Goal: Transaction & Acquisition: Purchase product/service

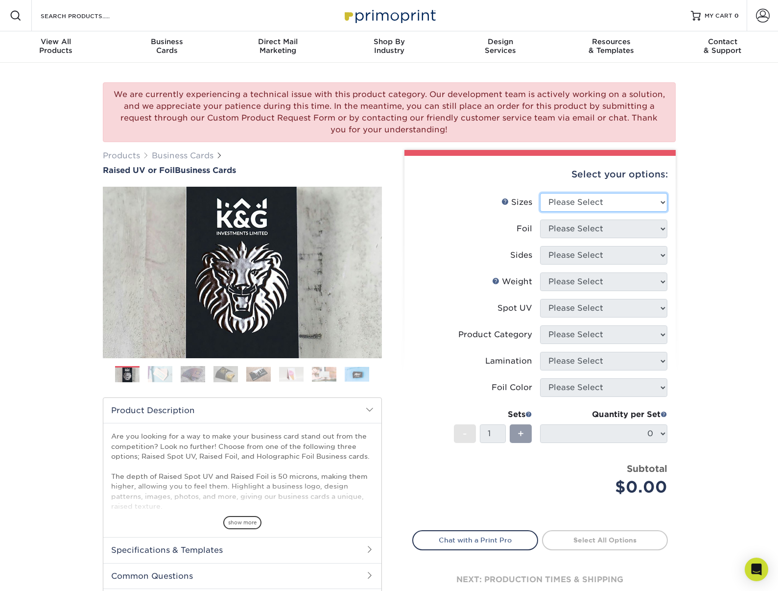
click at [608, 204] on select "Please Select 2" x 3.5" - Standard" at bounding box center [603, 202] width 127 height 19
select select "2.00x3.50"
click at [631, 225] on select "Please Select No Yes" at bounding box center [603, 228] width 127 height 19
select select "1"
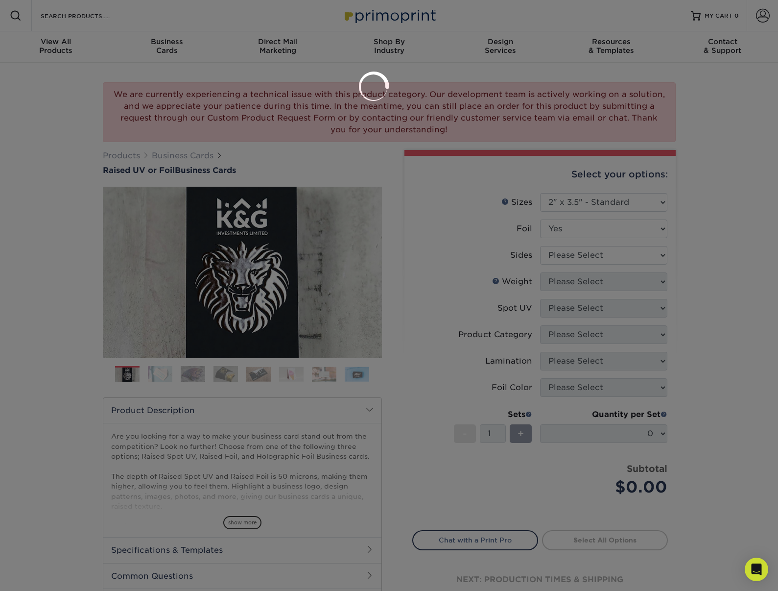
click at [598, 258] on div at bounding box center [389, 295] width 778 height 591
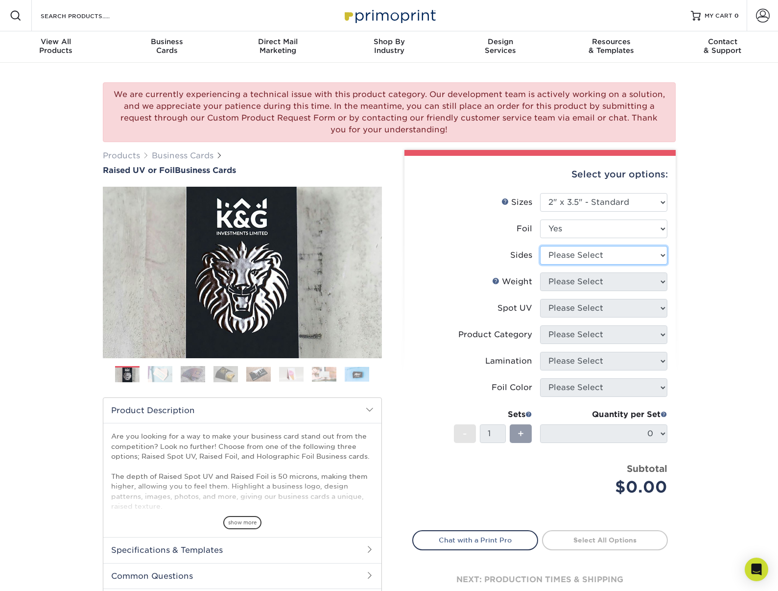
click at [559, 254] on select "Please Select Print Both Sides - Foil Both Sides Print Both Sides - Foil Front …" at bounding box center [603, 255] width 127 height 19
select select "e9e9dfb3-fba1-4d60-972c-fd9ca5904d33"
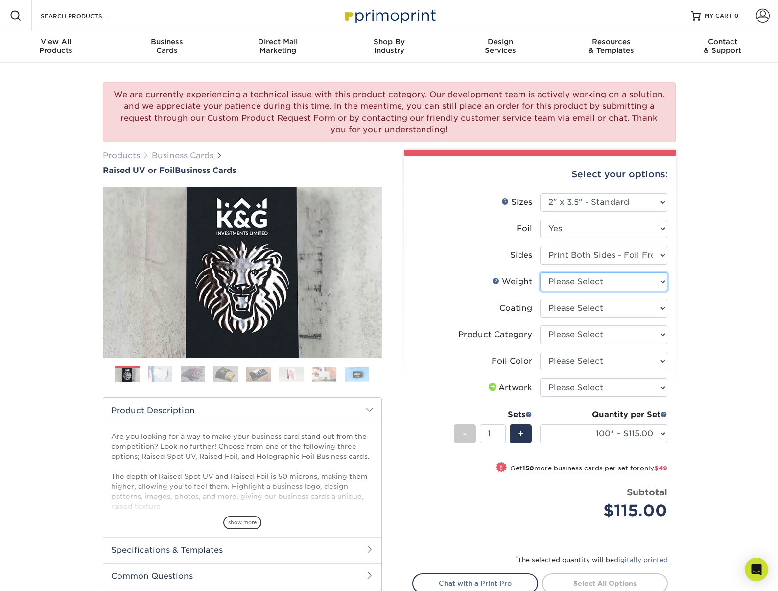
click at [594, 283] on select "Please Select 16PT" at bounding box center [603, 281] width 127 height 19
select select "16PT"
click at [603, 306] on select at bounding box center [603, 308] width 127 height 19
select select "3e7618de-abca-4bda-9f97-8b9129e913d8"
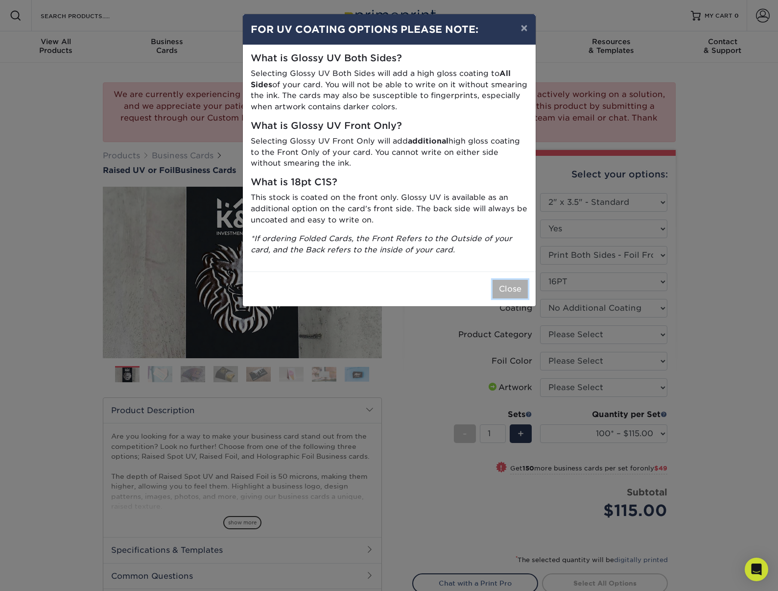
click at [513, 288] on button "Close" at bounding box center [510, 289] width 35 height 19
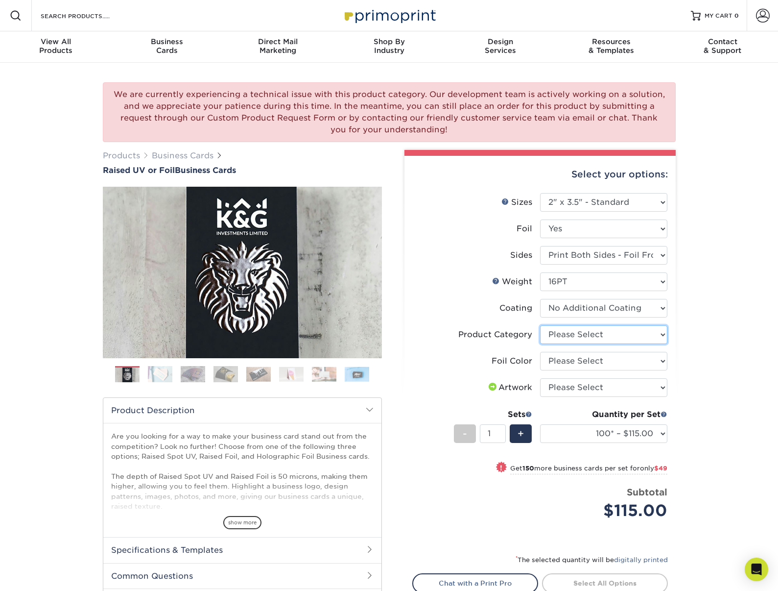
click at [598, 335] on select "Please Select Business Cards" at bounding box center [603, 334] width 127 height 19
select select "3b5148f1-0588-4f88-a218-97bcfdce65c1"
click at [590, 360] on select "Please Select Silver Foil Gold Foil Holographic Foil" at bounding box center [603, 361] width 127 height 19
select select "a834dd52-fe06-4ed6-9a86-5bd3c2d02515"
click at [624, 384] on select "Please Select I will upload files I need a design - $100" at bounding box center [603, 387] width 127 height 19
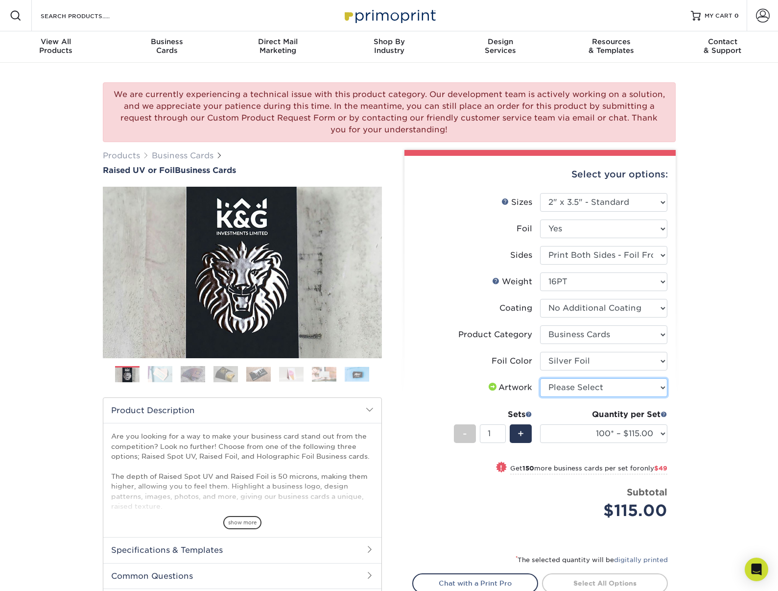
select select "upload"
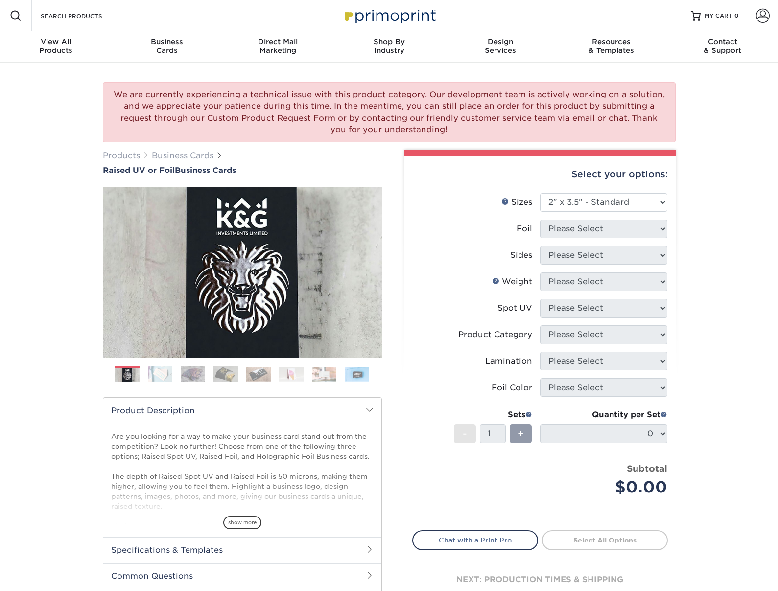
select select "2.00x3.50"
